Goal: Check status

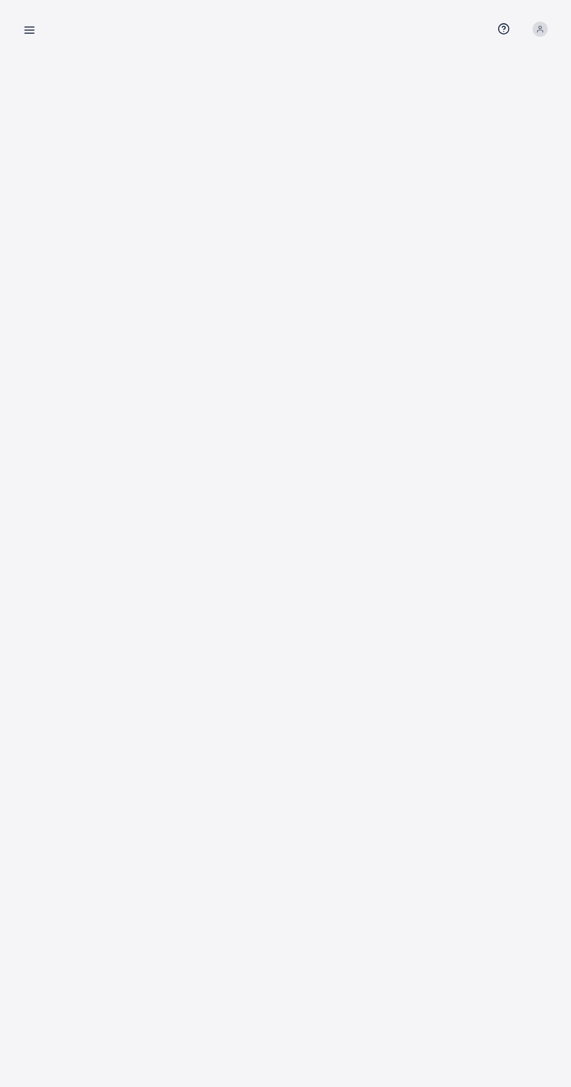
click at [34, 36] on icon at bounding box center [29, 30] width 12 height 12
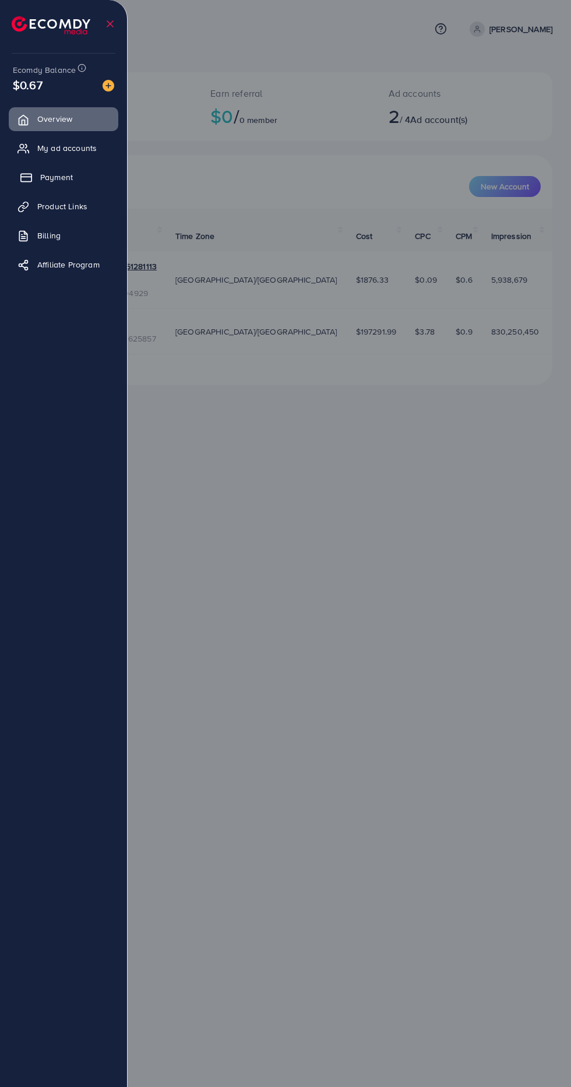
click at [93, 185] on link "Payment" at bounding box center [64, 177] width 110 height 23
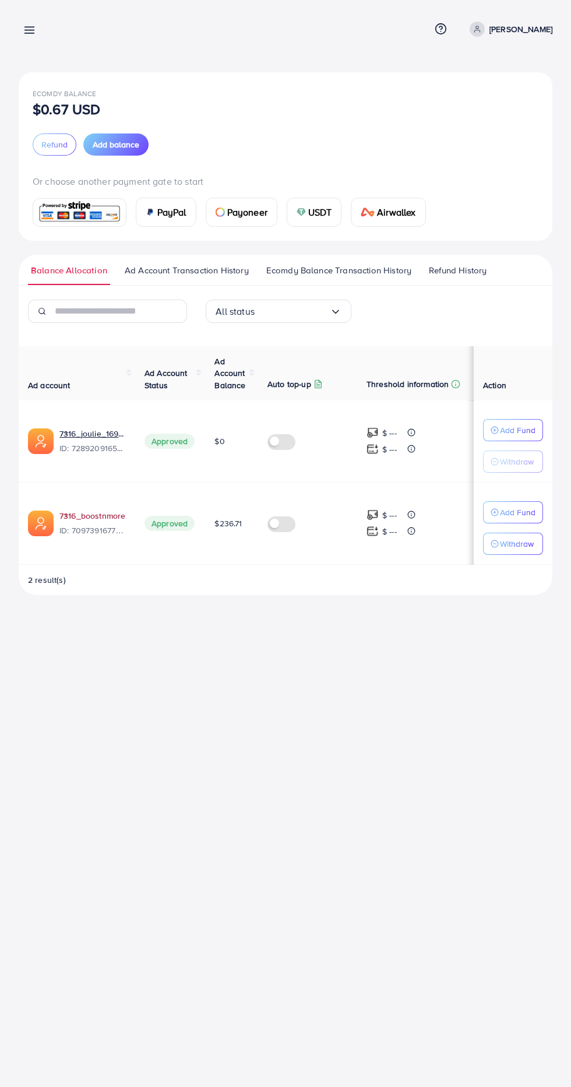
click at [114, 518] on link "7316_boostnmore" at bounding box center [92, 516] width 66 height 12
click at [113, 515] on link "7316_boostnmore" at bounding box center [92, 516] width 66 height 12
click at [108, 515] on link "7316_boostnmore" at bounding box center [92, 516] width 66 height 12
